Goal: Find specific page/section: Find specific page/section

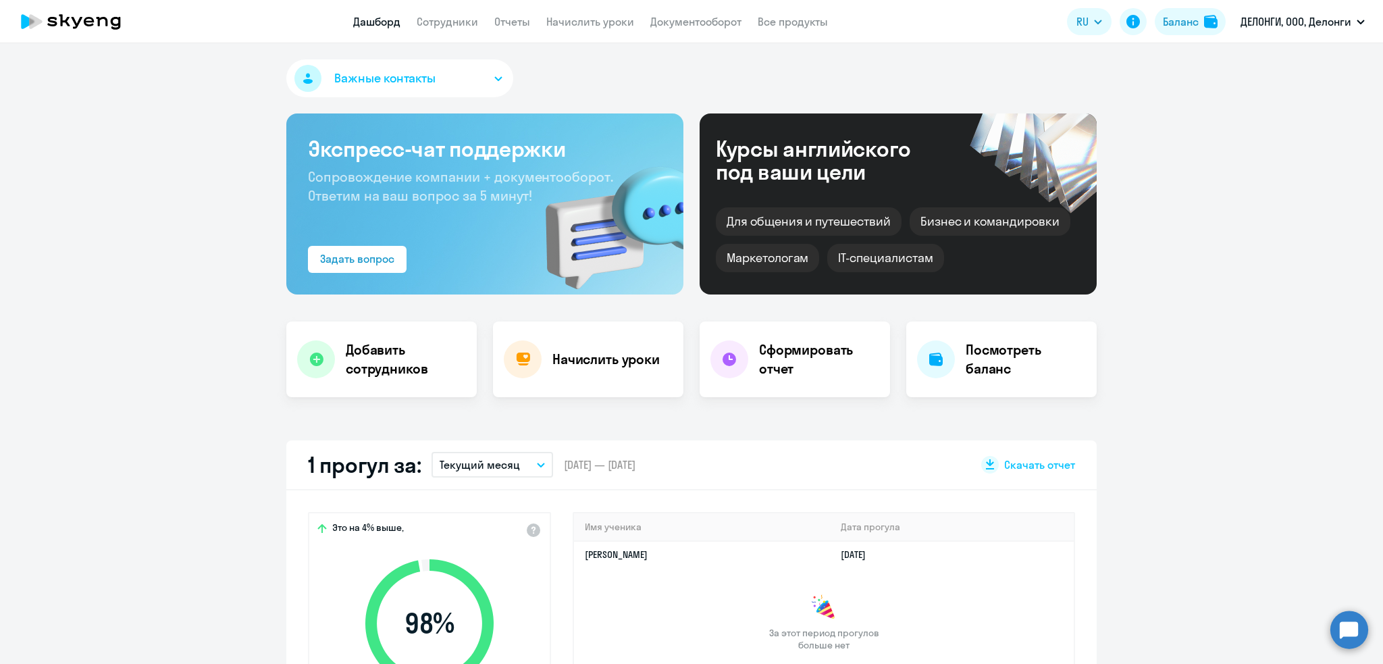
click at [434, 24] on link "Сотрудники" at bounding box center [447, 22] width 61 height 14
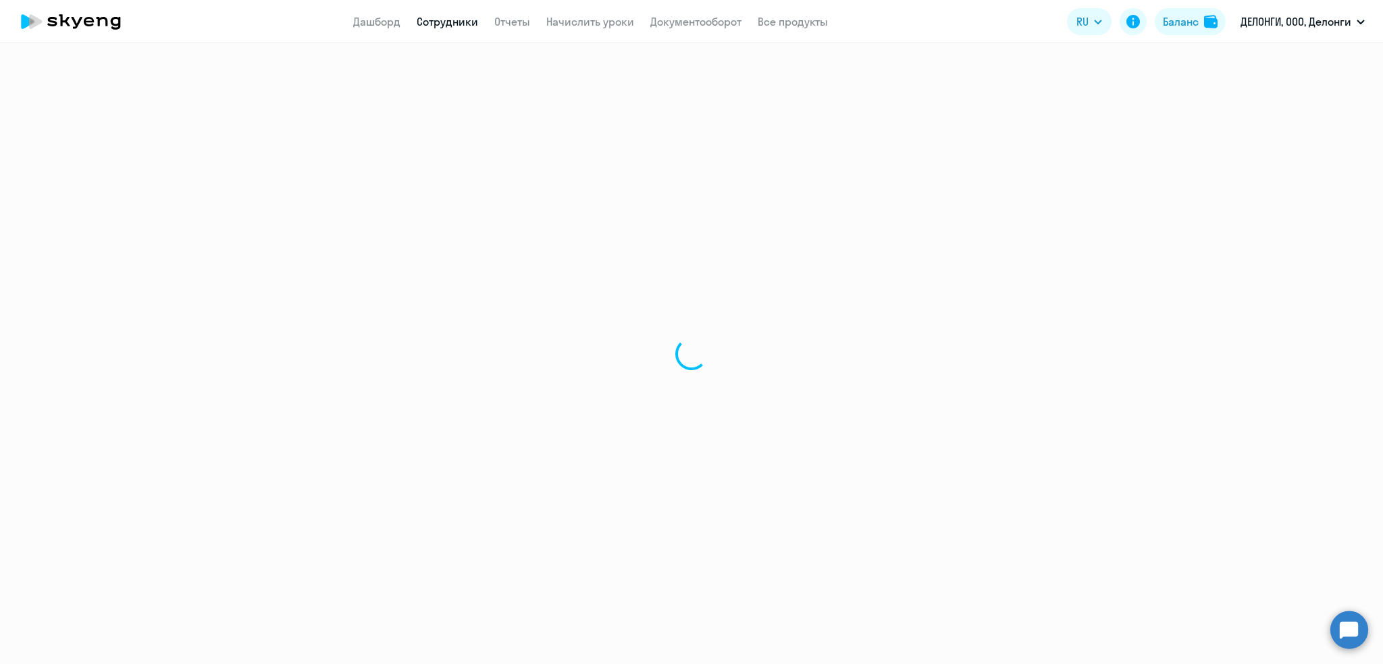
select select "30"
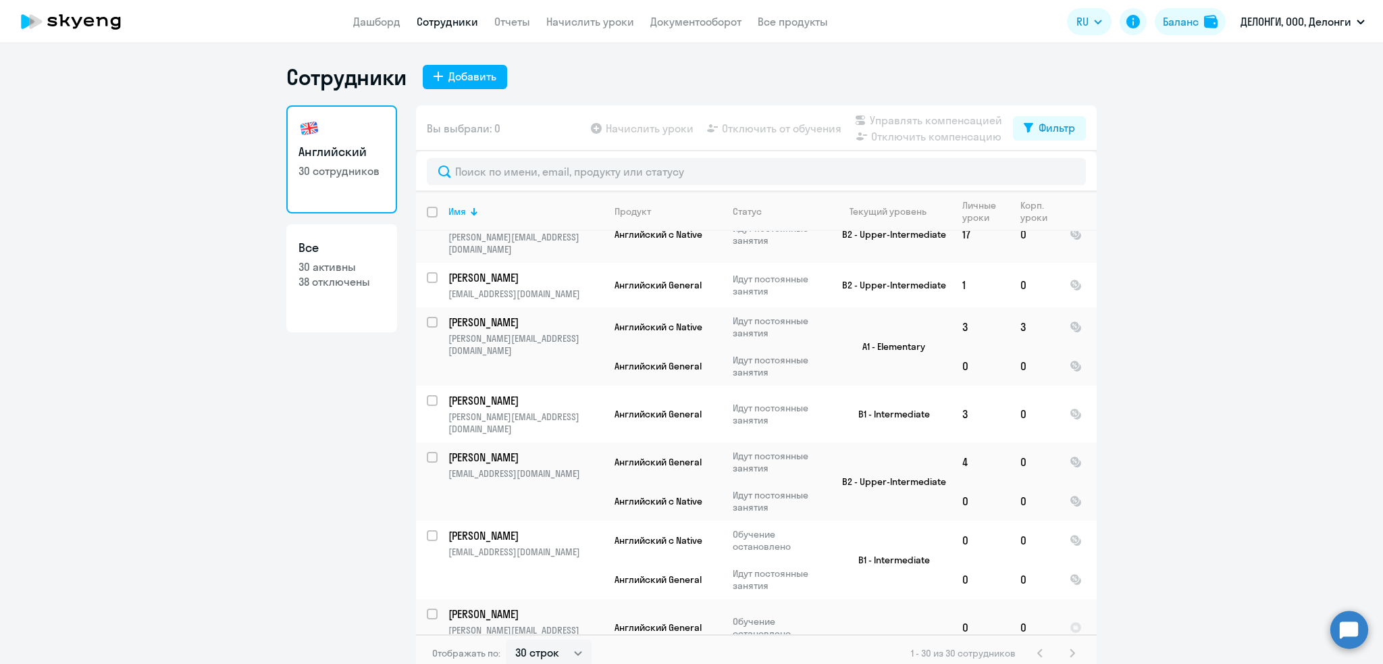
scroll to position [1074, 0]
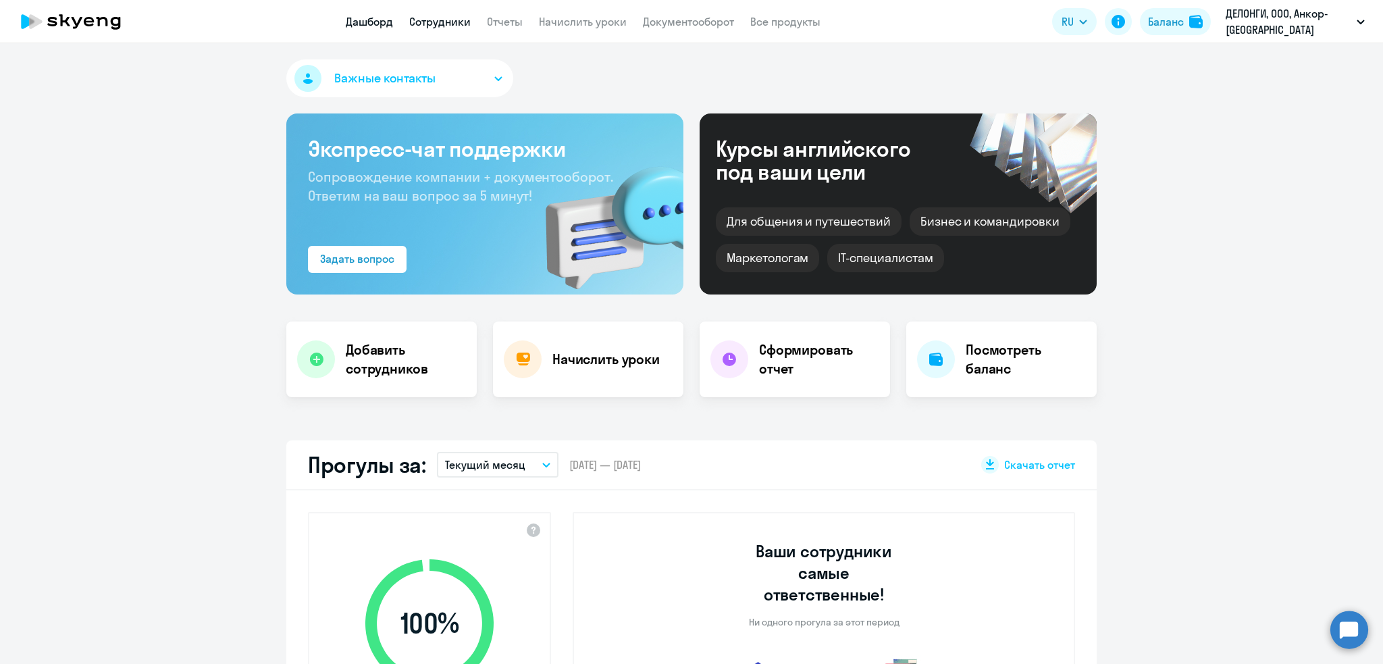
click at [436, 15] on link "Сотрудники" at bounding box center [439, 22] width 61 height 14
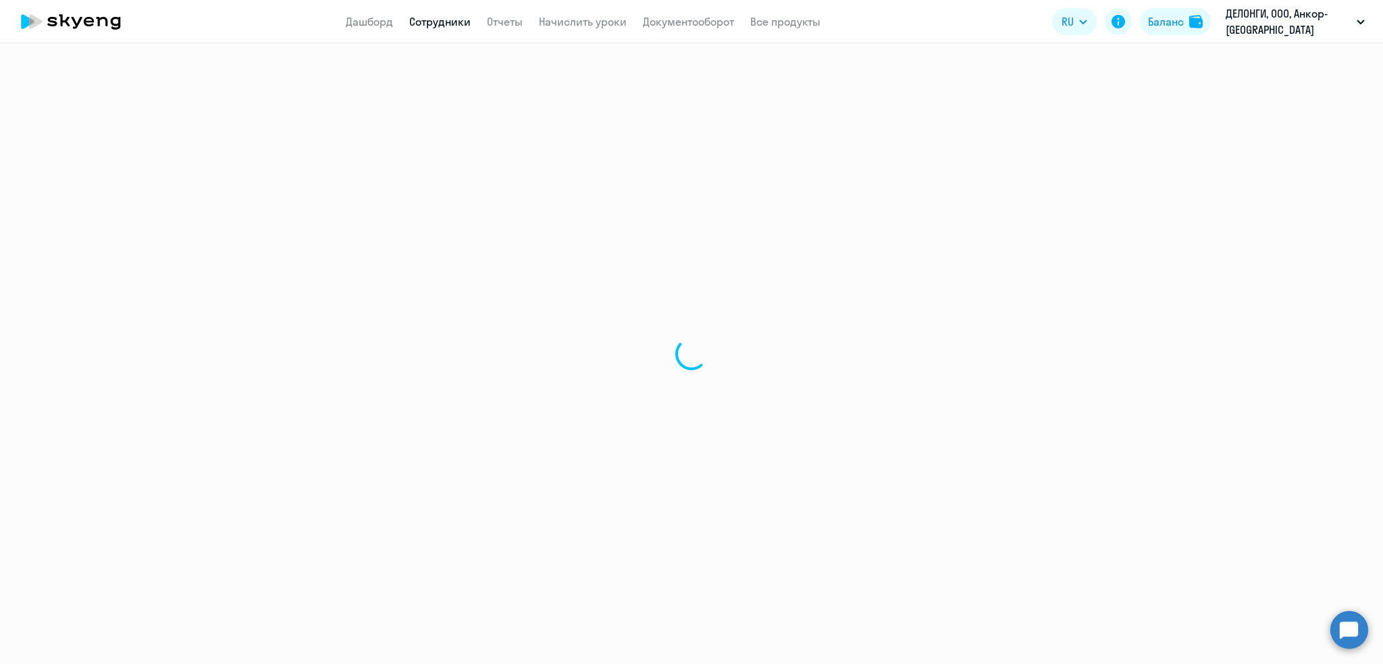
select select "30"
